Goal: Information Seeking & Learning: Learn about a topic

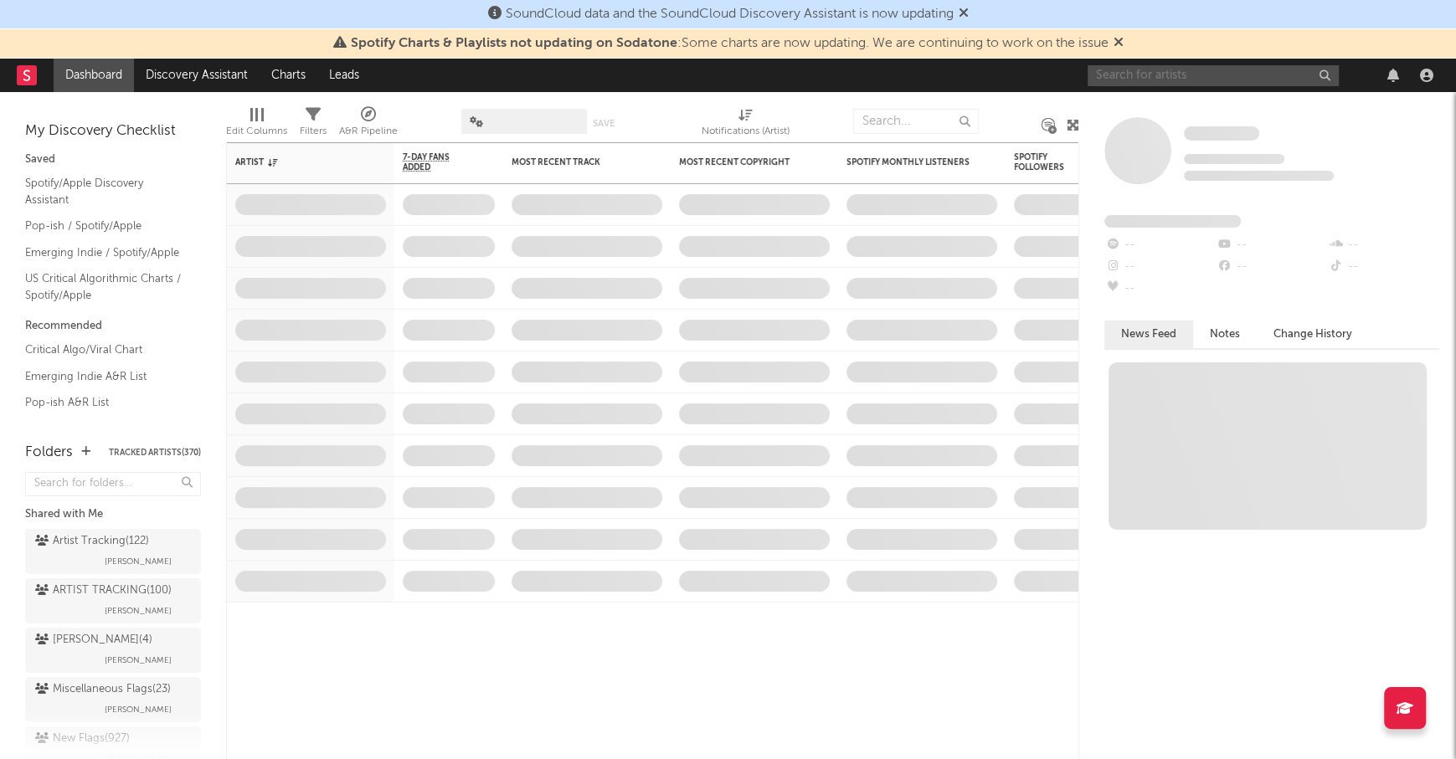
click at [1181, 80] on input "text" at bounding box center [1213, 75] width 251 height 21
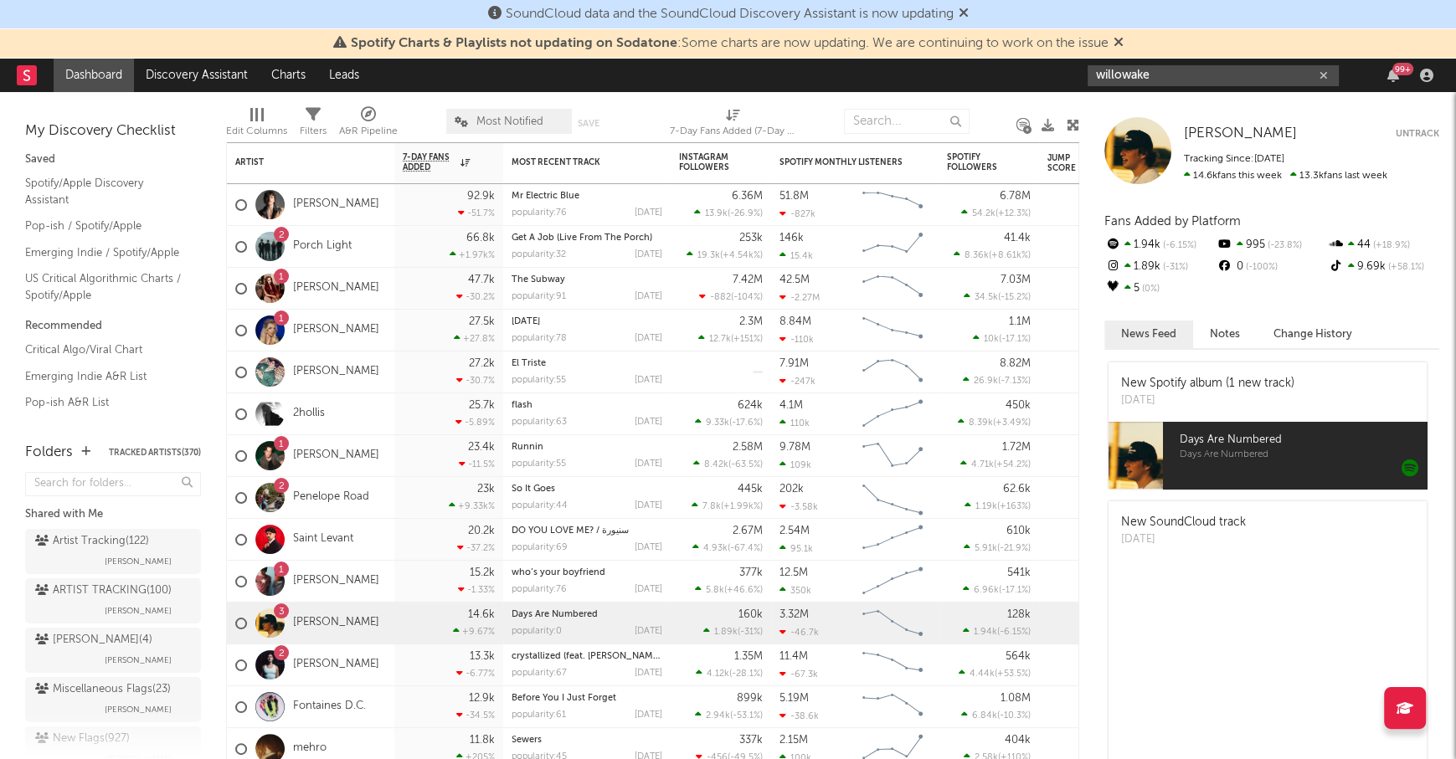
click at [1172, 78] on input "willowake" at bounding box center [1213, 75] width 251 height 21
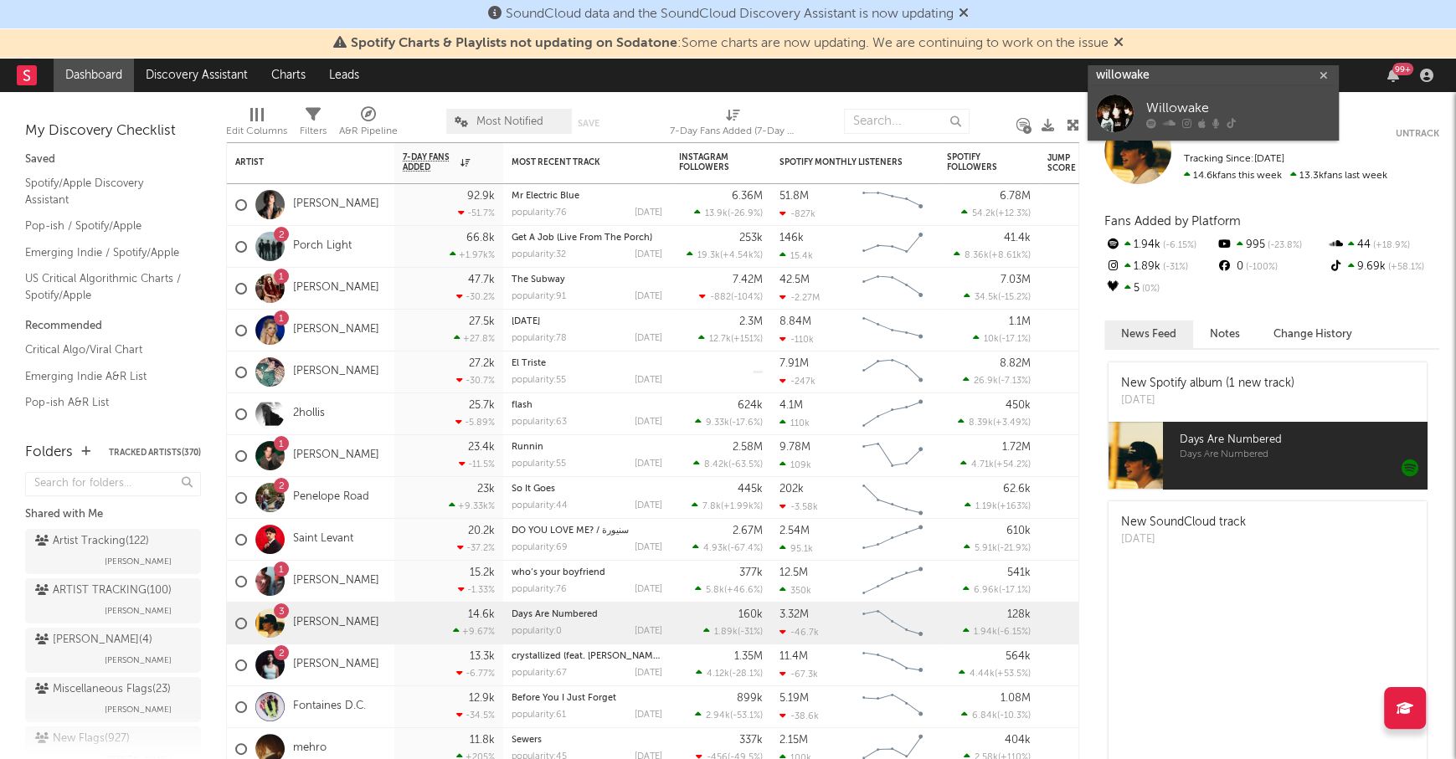
type input "willowake"
click at [1195, 98] on div "Willowake" at bounding box center [1238, 108] width 184 height 20
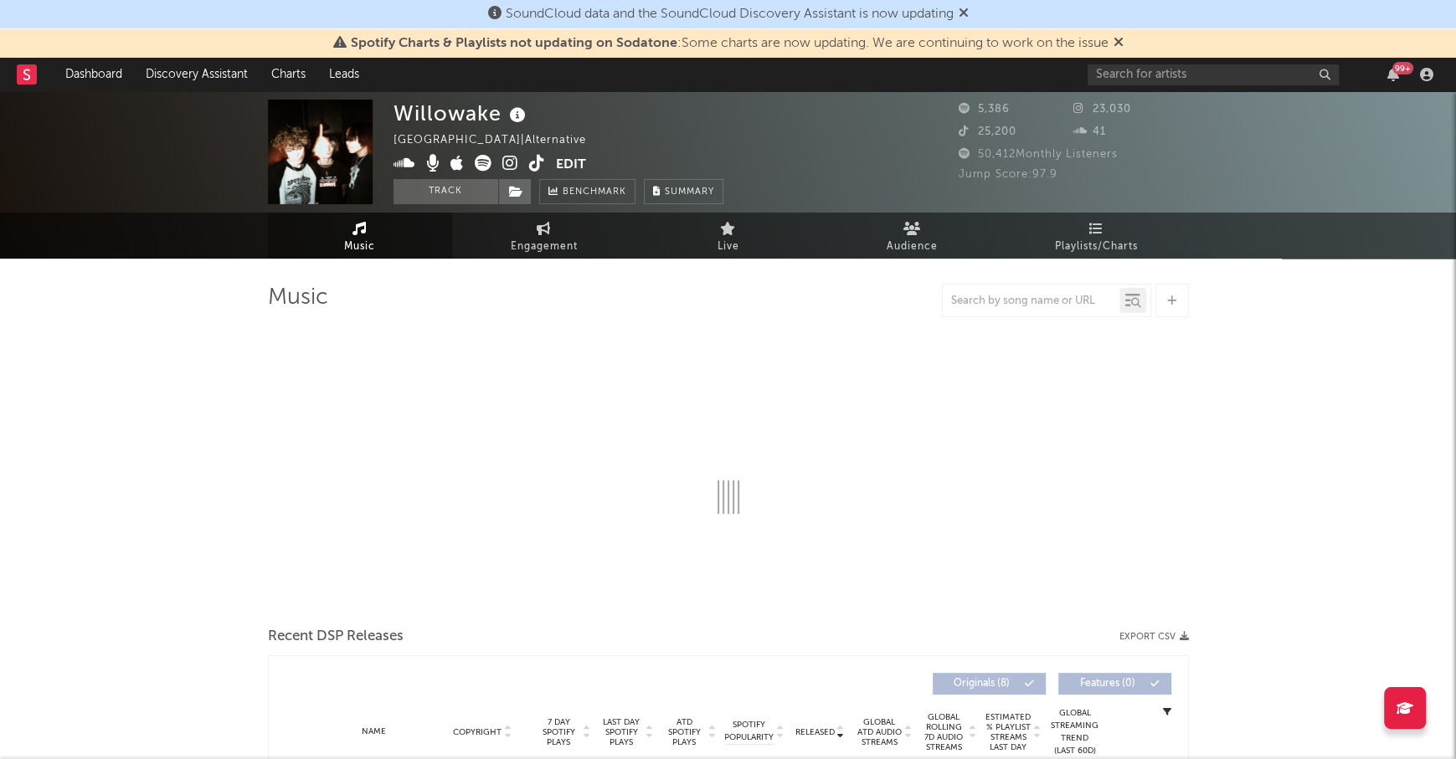
select select "1w"
